Goal: Contribute content: Contribute content

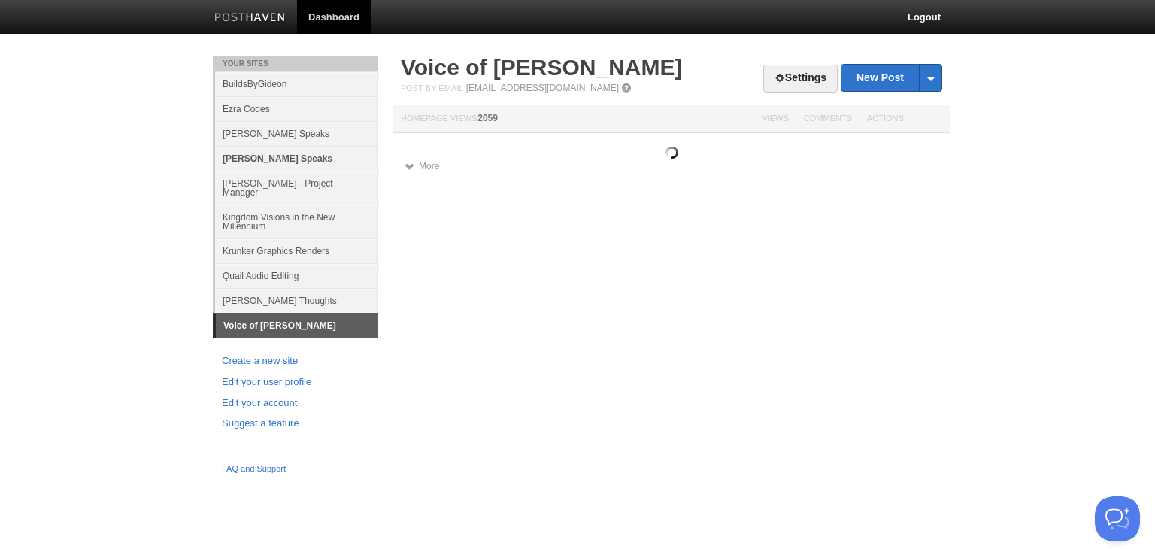
click at [276, 160] on link "[PERSON_NAME] Speaks" at bounding box center [296, 158] width 163 height 25
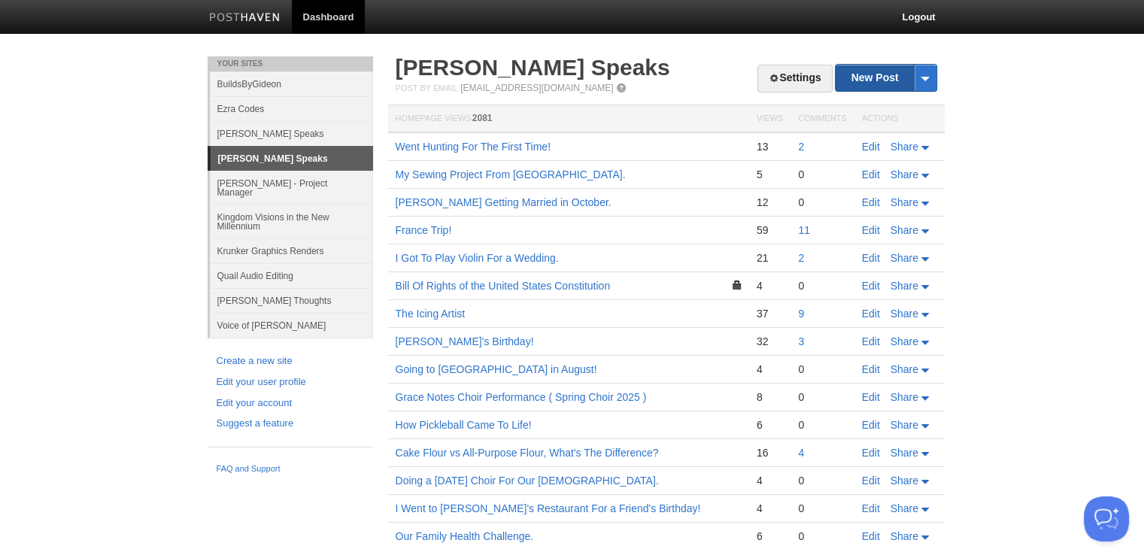
click at [866, 69] on link "New Post" at bounding box center [885, 78] width 100 height 26
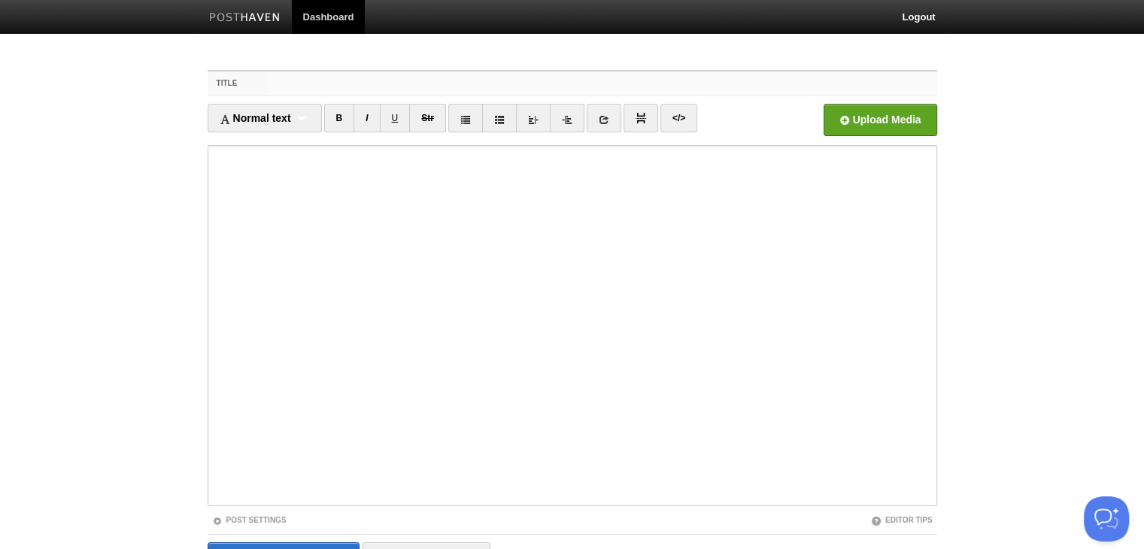
click at [323, 74] on input "Title" at bounding box center [602, 83] width 668 height 24
type input "Nick and Noemi's Wedding!"
click at [304, 79] on input "Nick and Noemi's Wedding!" at bounding box center [602, 83] width 668 height 24
click at [294, 79] on input "Nick and Noemi's Wedding!" at bounding box center [602, 83] width 668 height 24
